Goal: Task Accomplishment & Management: Use online tool/utility

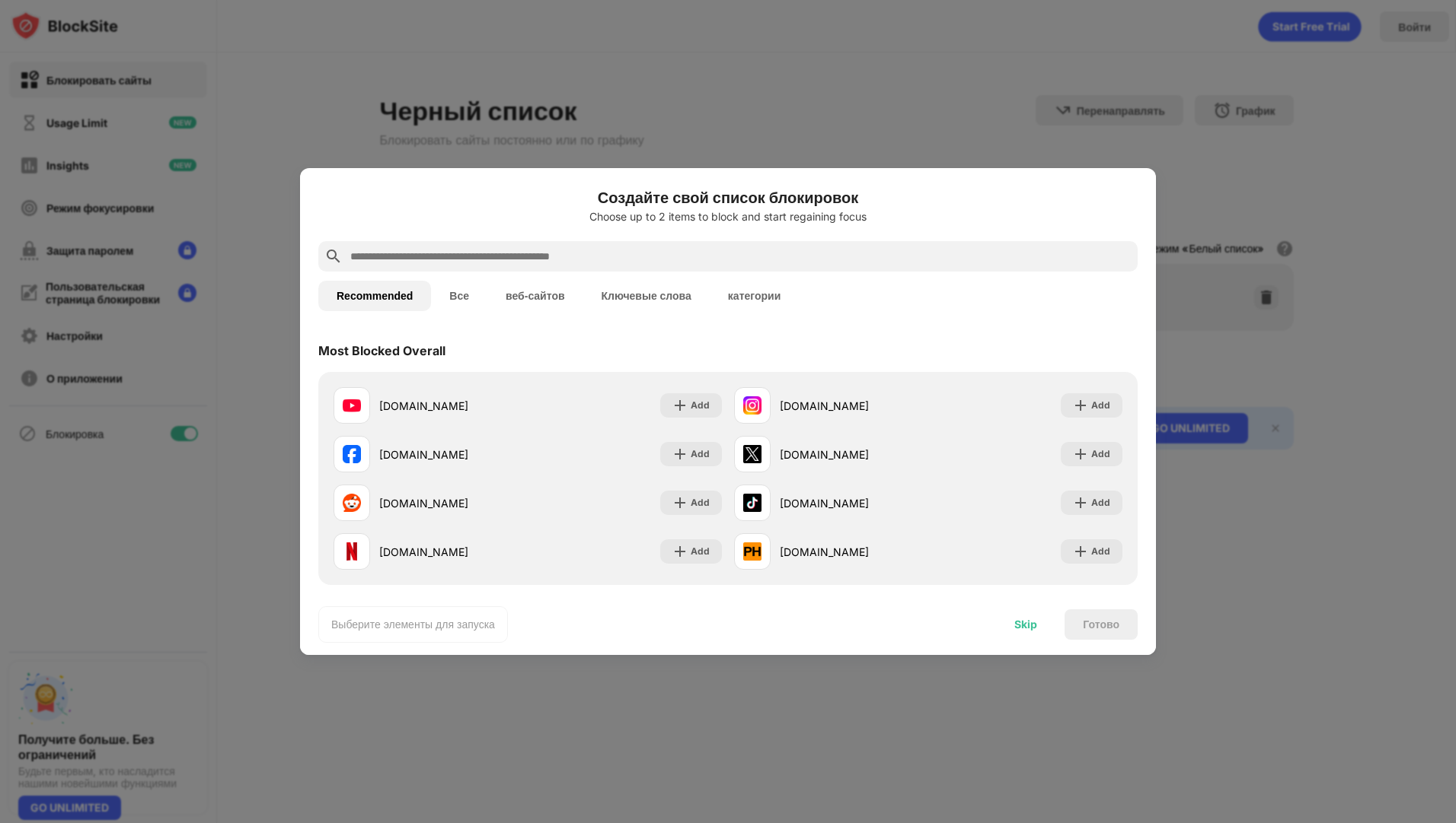
click at [1015, 619] on div "Skip" at bounding box center [1025, 625] width 23 height 12
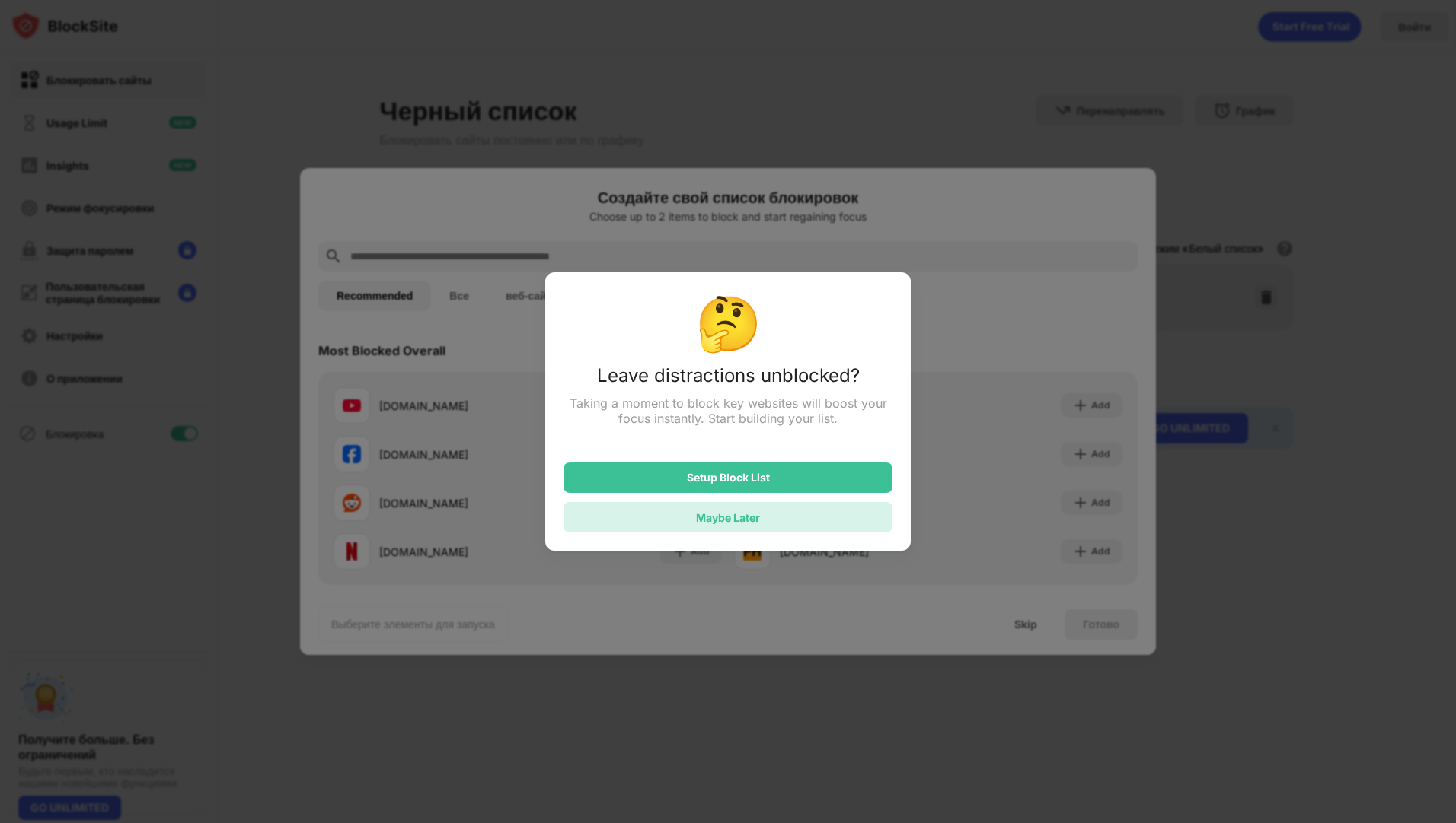
click at [785, 520] on div "Maybe Later" at bounding box center [728, 517] width 329 height 30
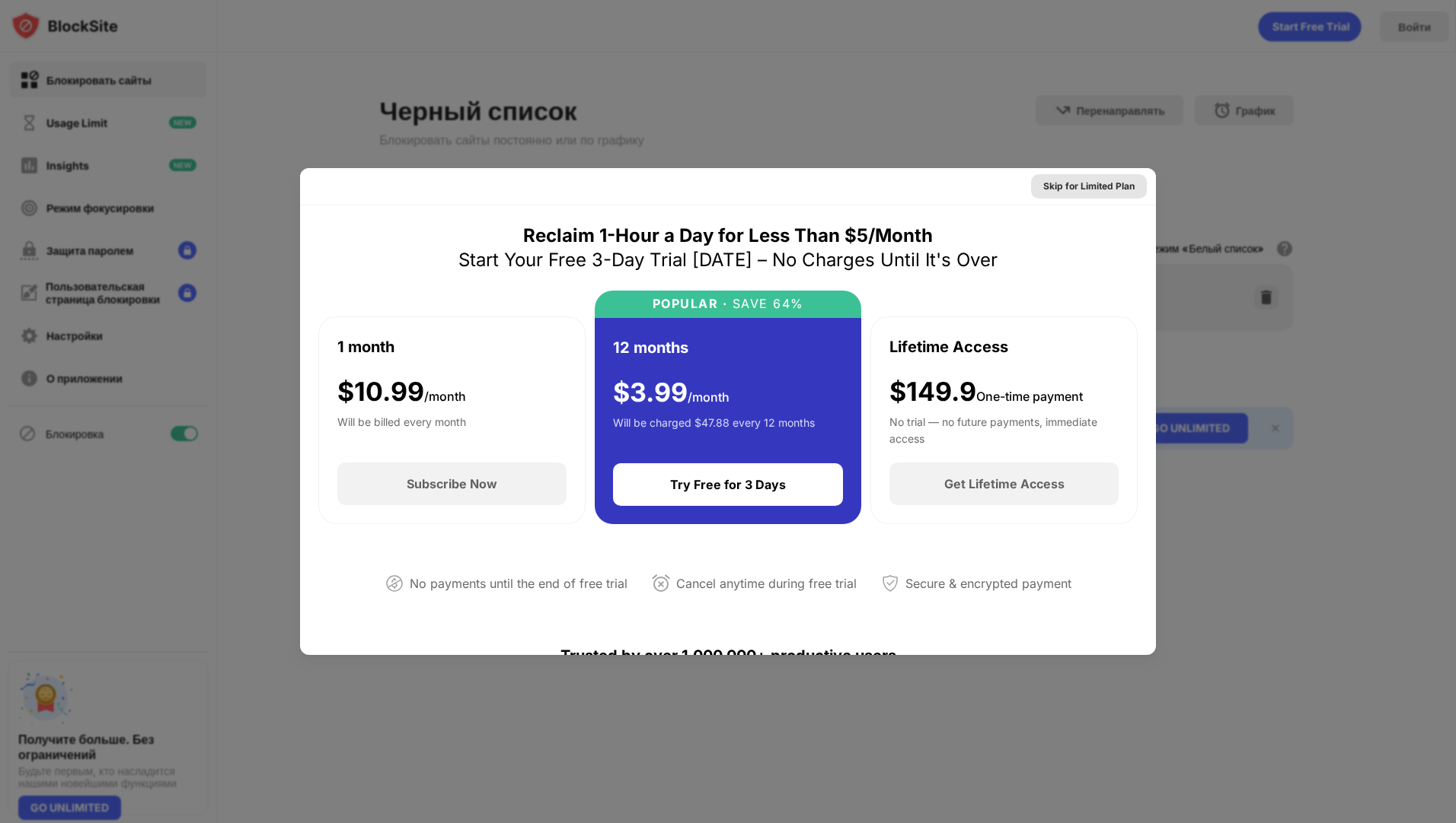
click at [1105, 193] on div "Skip for Limited Plan" at bounding box center [1088, 187] width 92 height 15
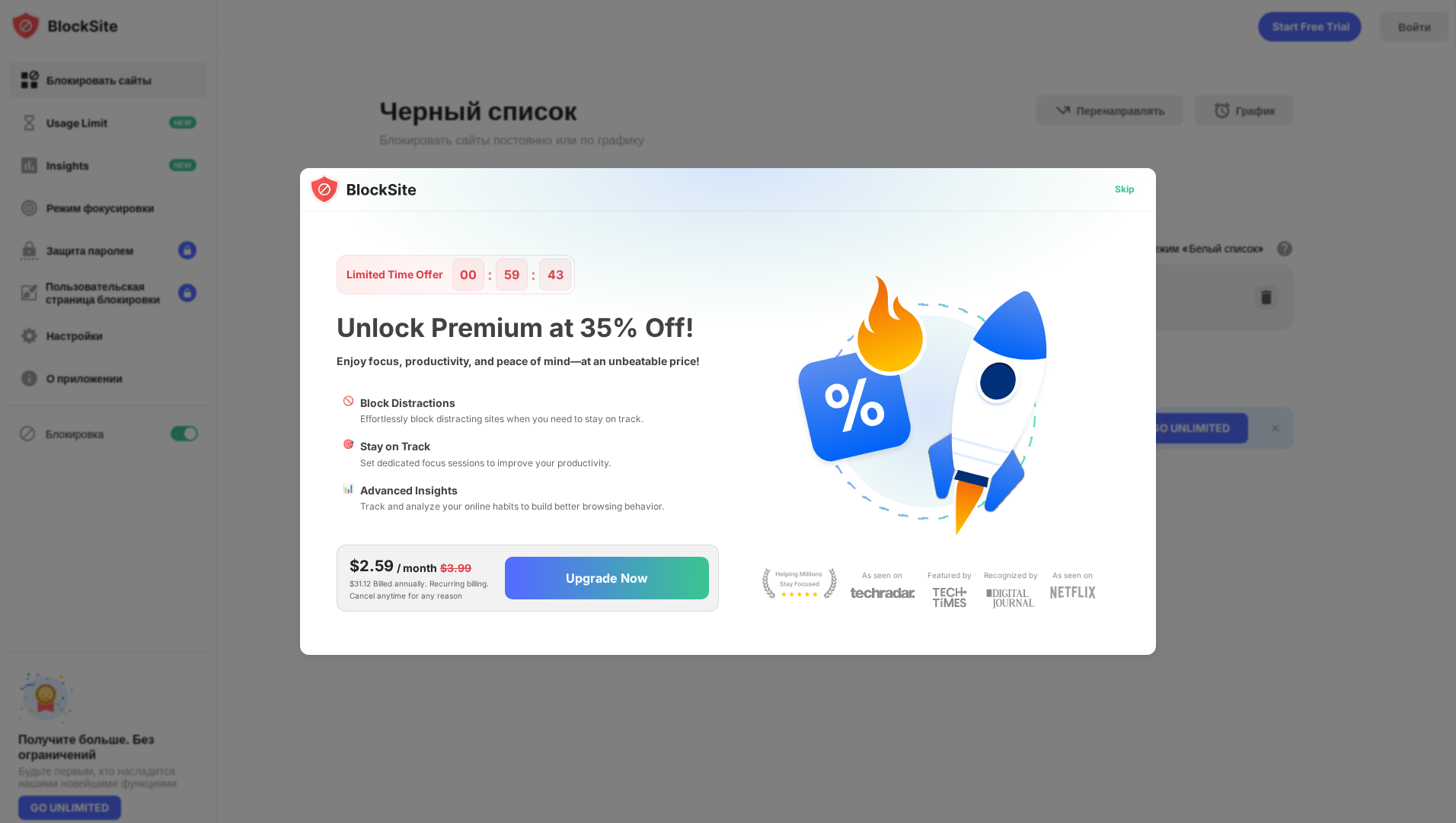
click at [1108, 192] on div "Skip" at bounding box center [1125, 189] width 44 height 24
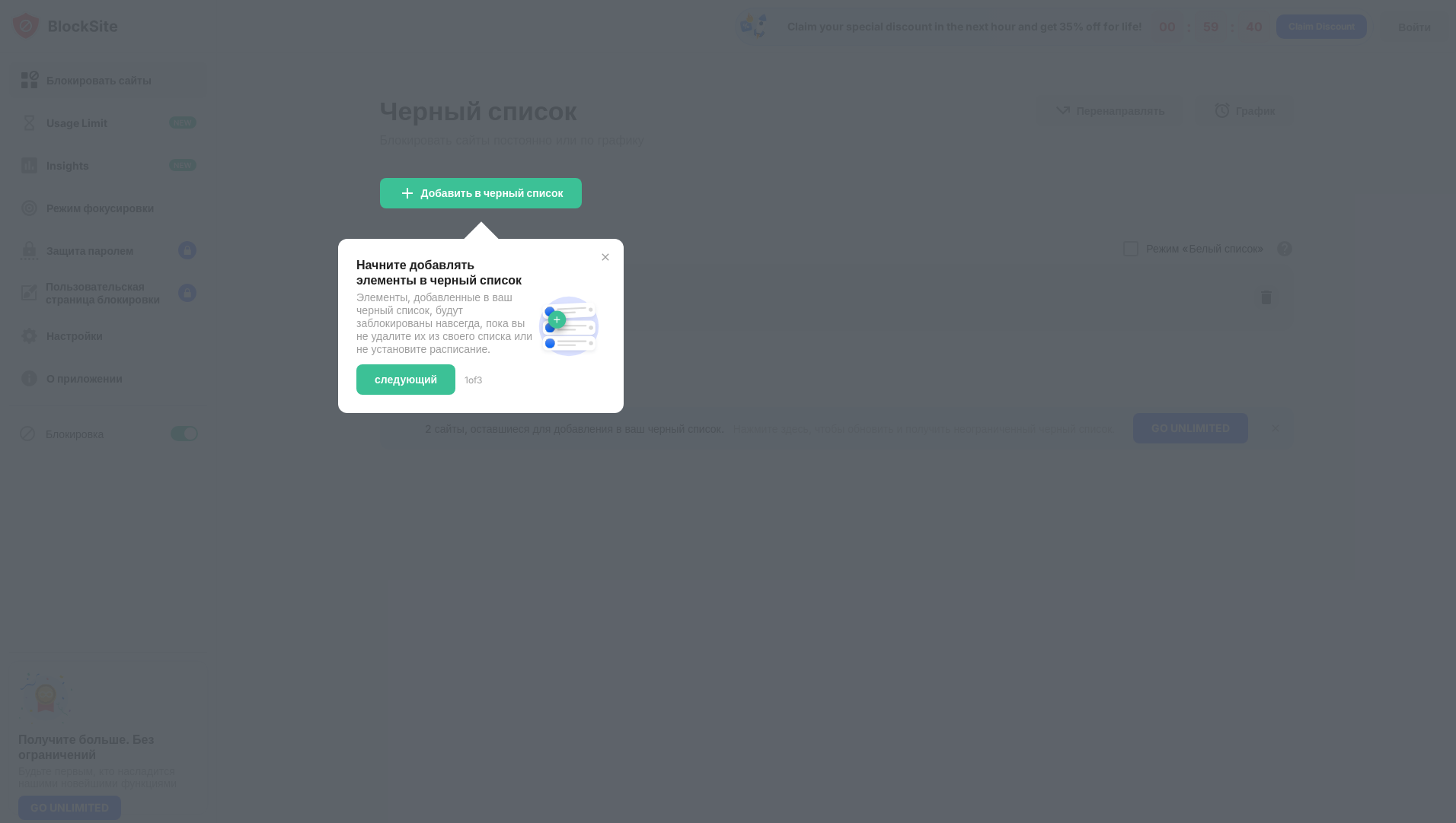
click at [612, 253] on img at bounding box center [605, 257] width 12 height 12
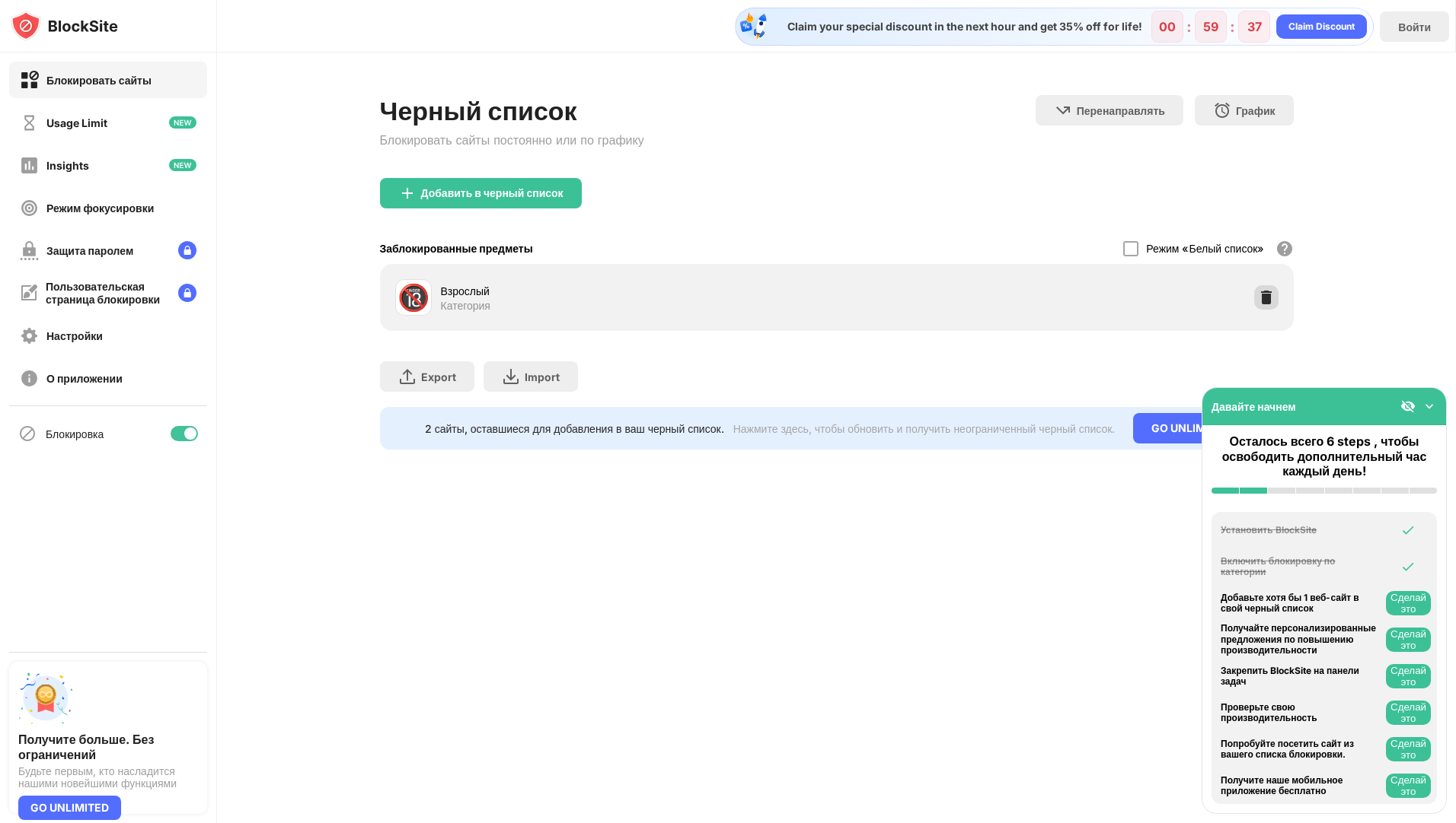
click at [1272, 303] on img at bounding box center [1266, 298] width 15 height 15
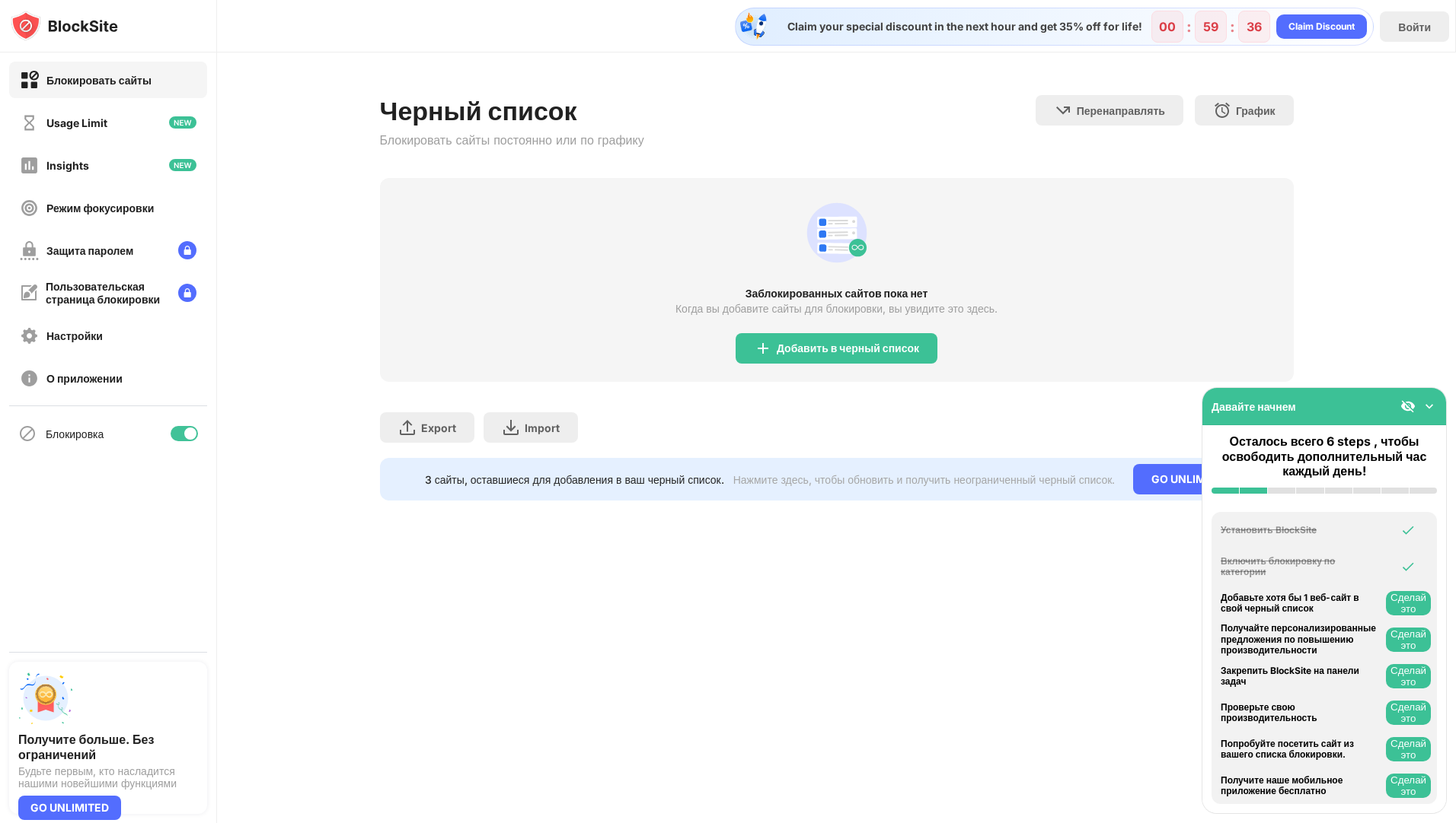
click at [805, 335] on div "Добавить в черный список" at bounding box center [836, 348] width 202 height 30
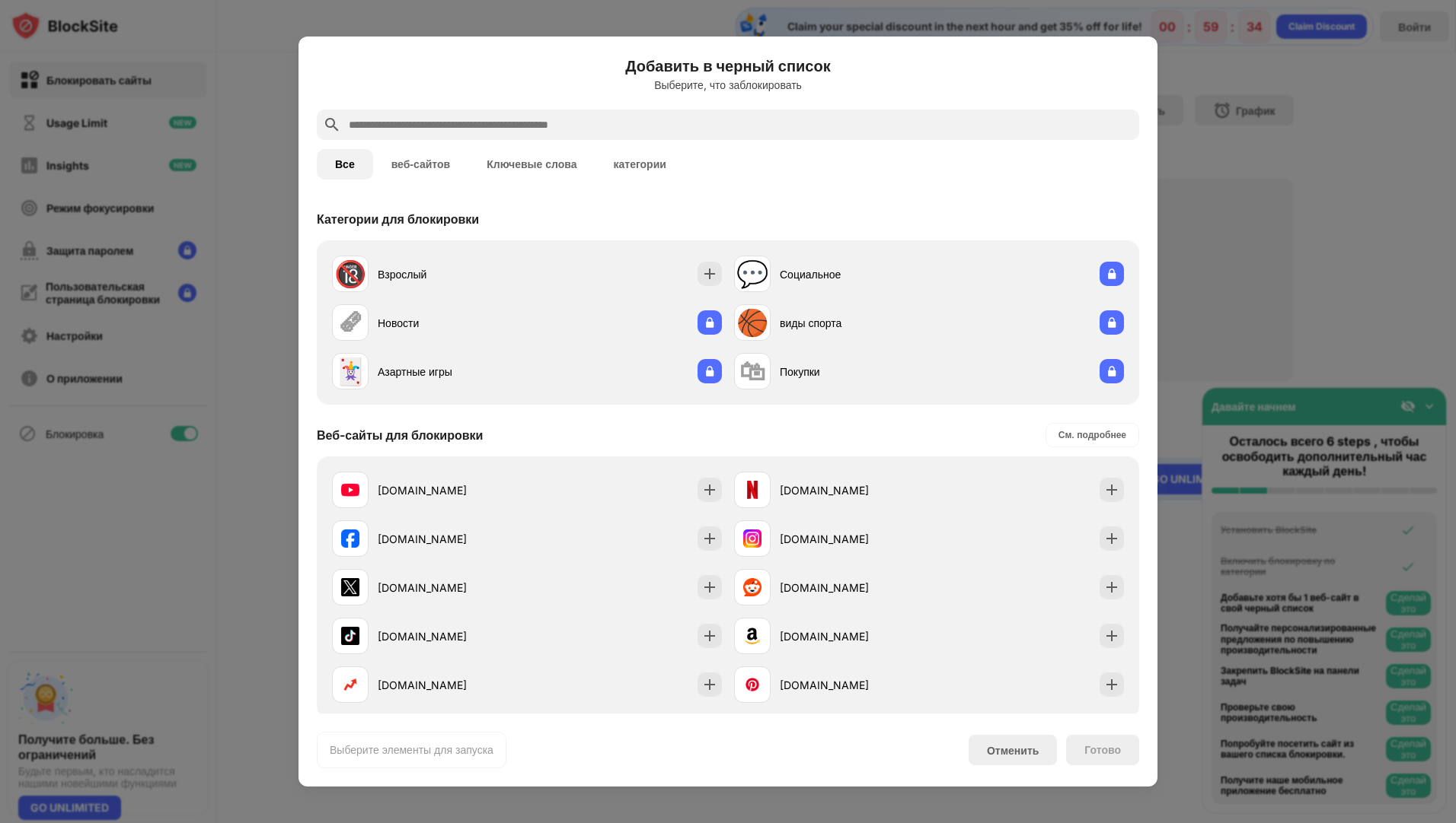
click at [666, 120] on input "text" at bounding box center [740, 125] width 786 height 18
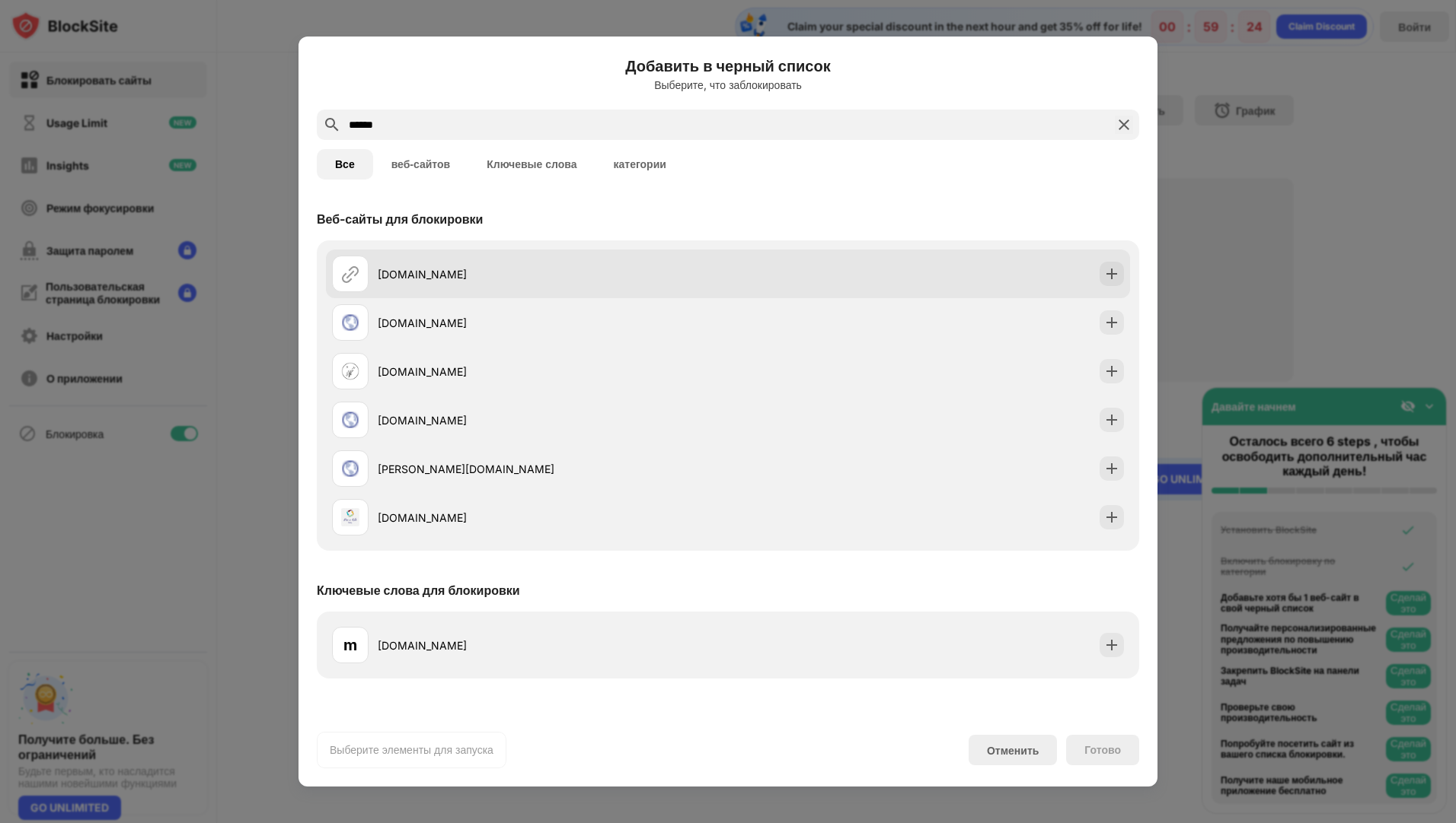
type input "******"
click at [579, 280] on div "max.ru" at bounding box center [553, 274] width 350 height 16
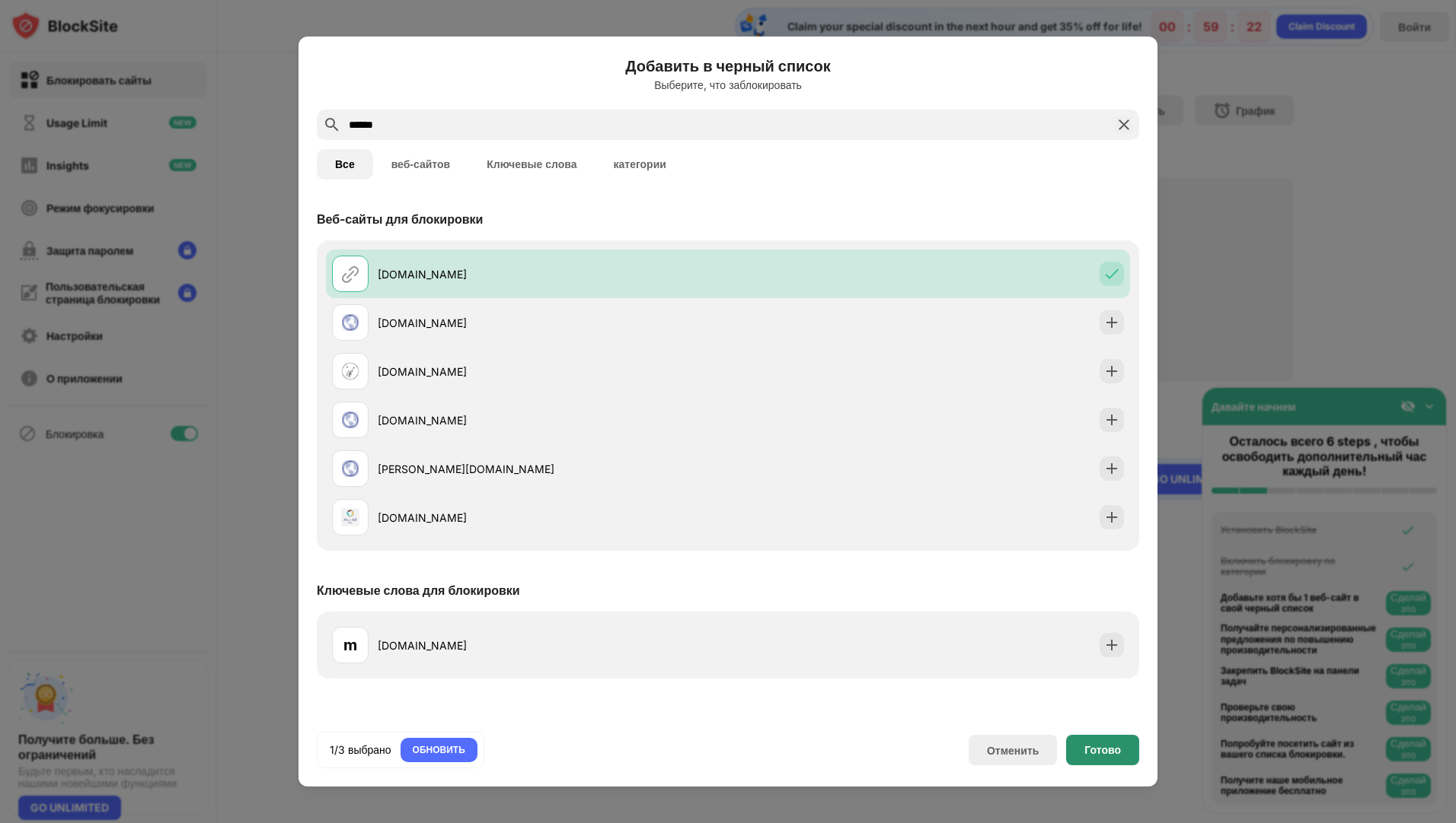
click at [1073, 751] on div "Готово" at bounding box center [1102, 750] width 73 height 30
